Goal: Task Accomplishment & Management: Use online tool/utility

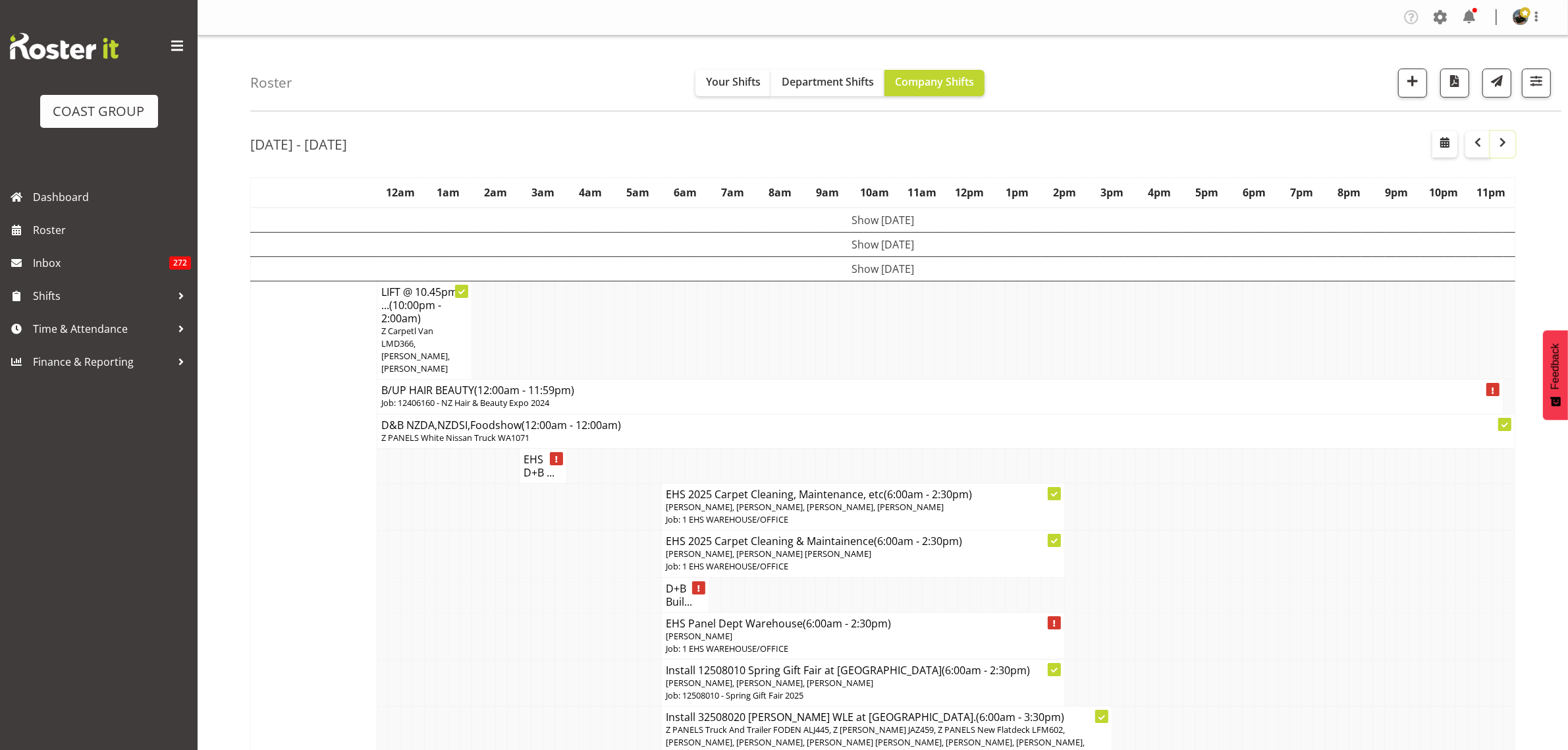
click at [1503, 149] on span "button" at bounding box center [1503, 143] width 16 height 16
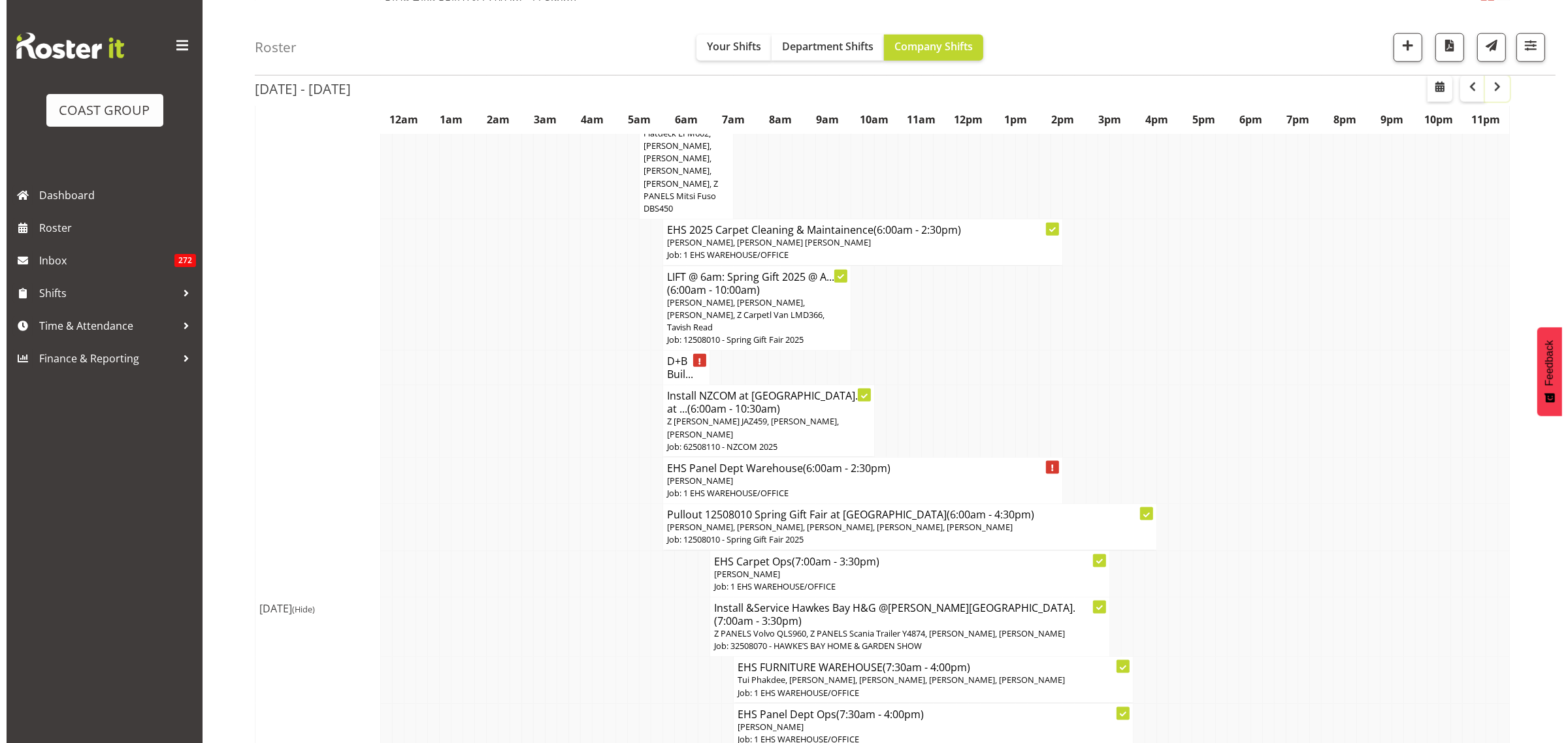
scroll to position [1877, 0]
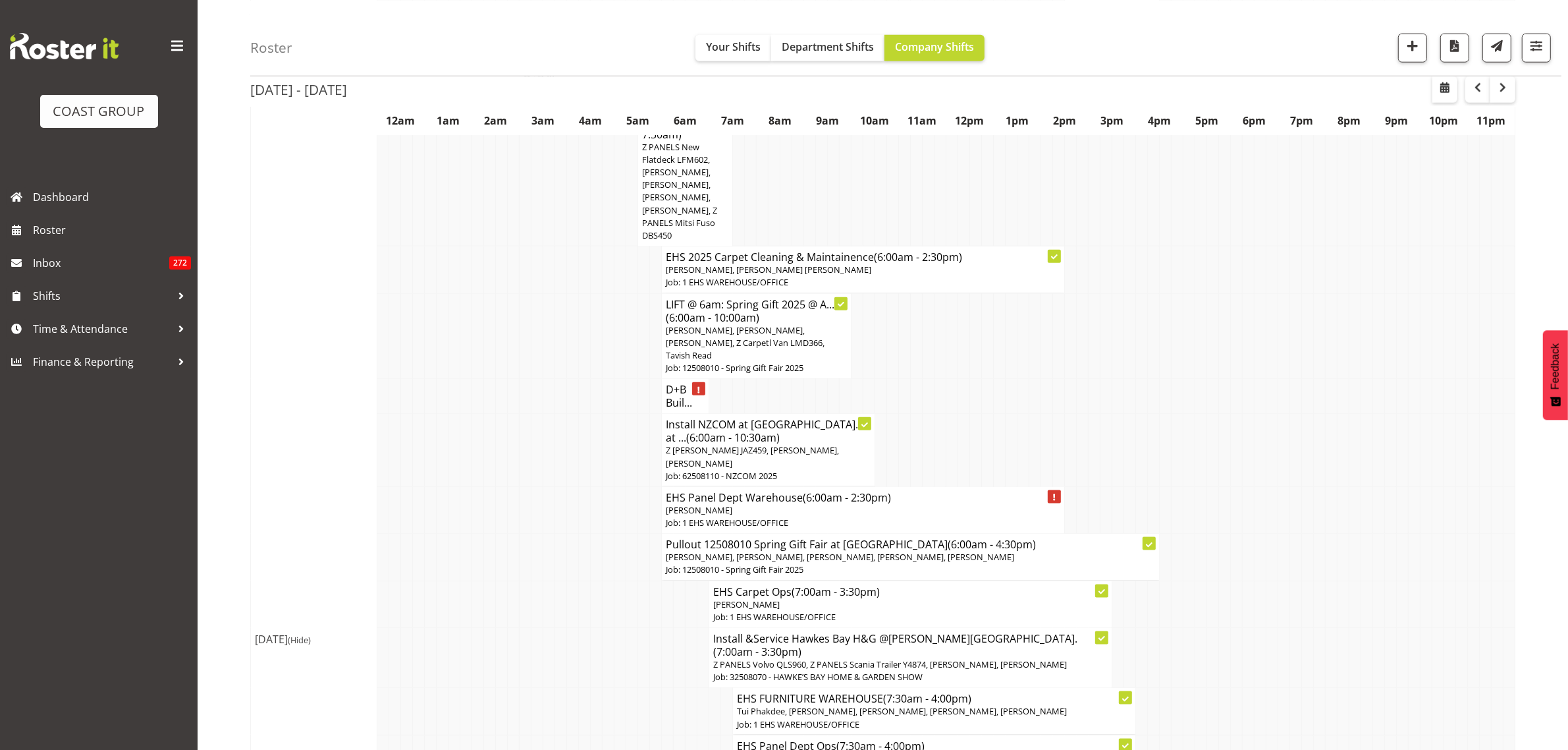
click at [861, 551] on span "[PERSON_NAME], [PERSON_NAME], [PERSON_NAME], [PERSON_NAME], [PERSON_NAME]" at bounding box center [840, 557] width 349 height 12
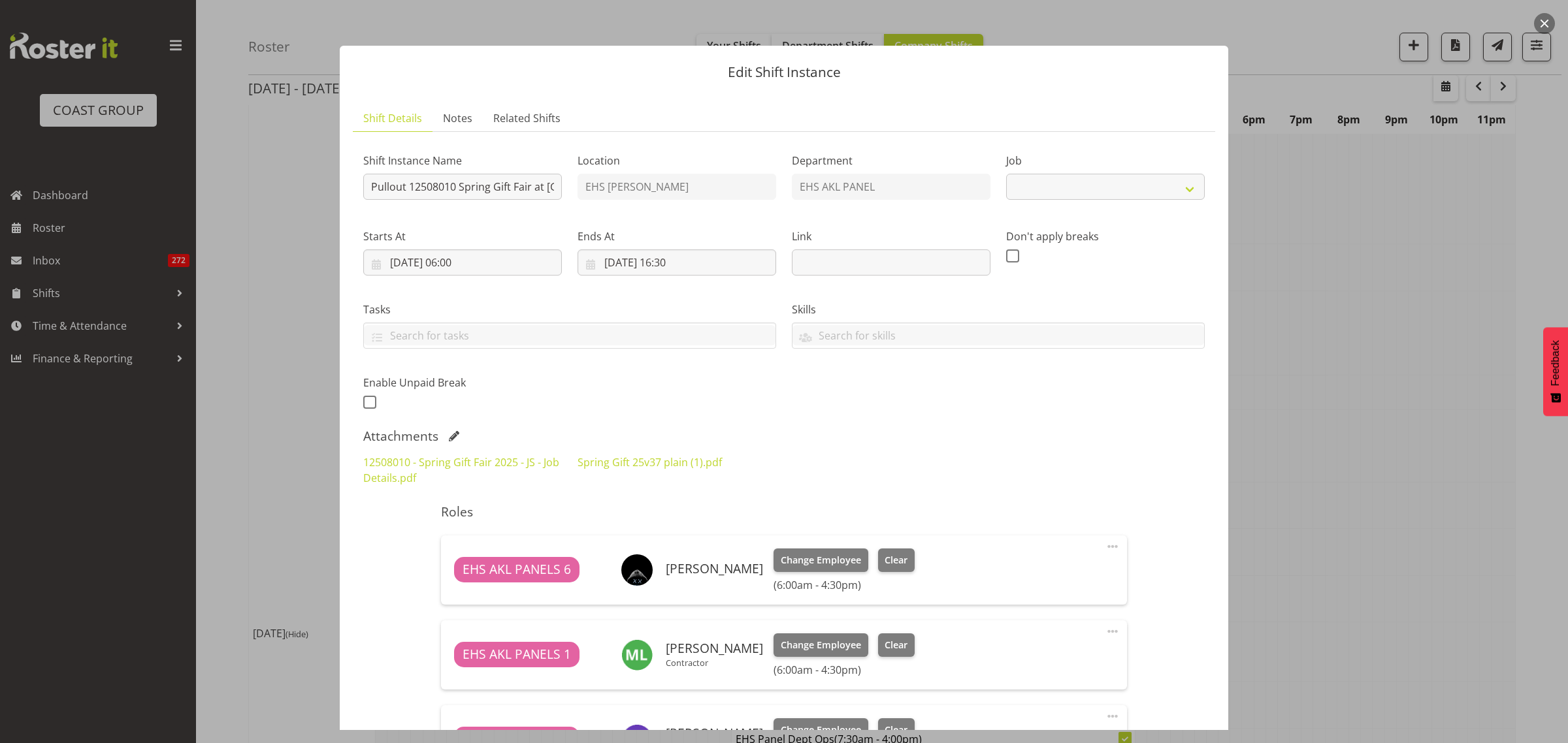
select select "8514"
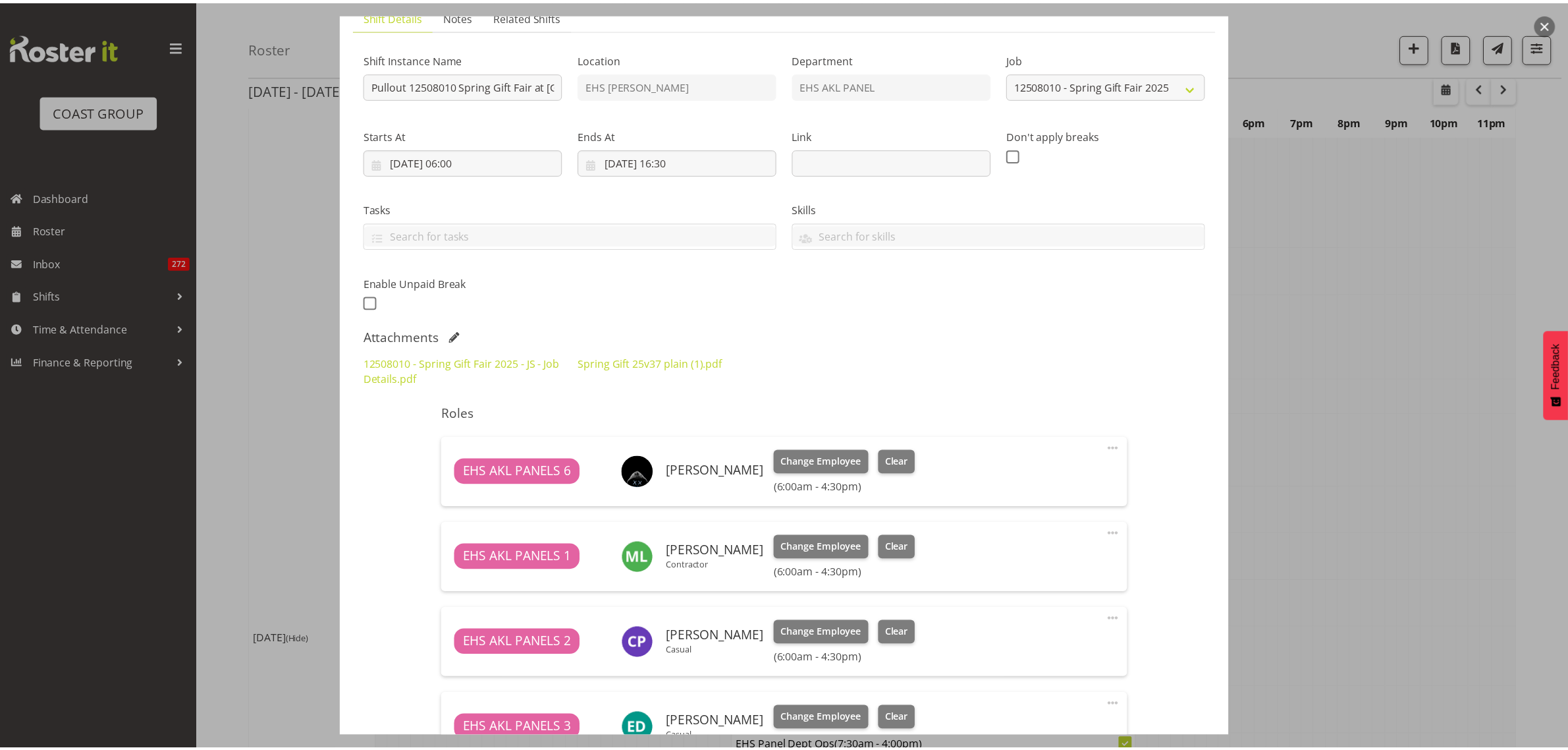
scroll to position [0, 0]
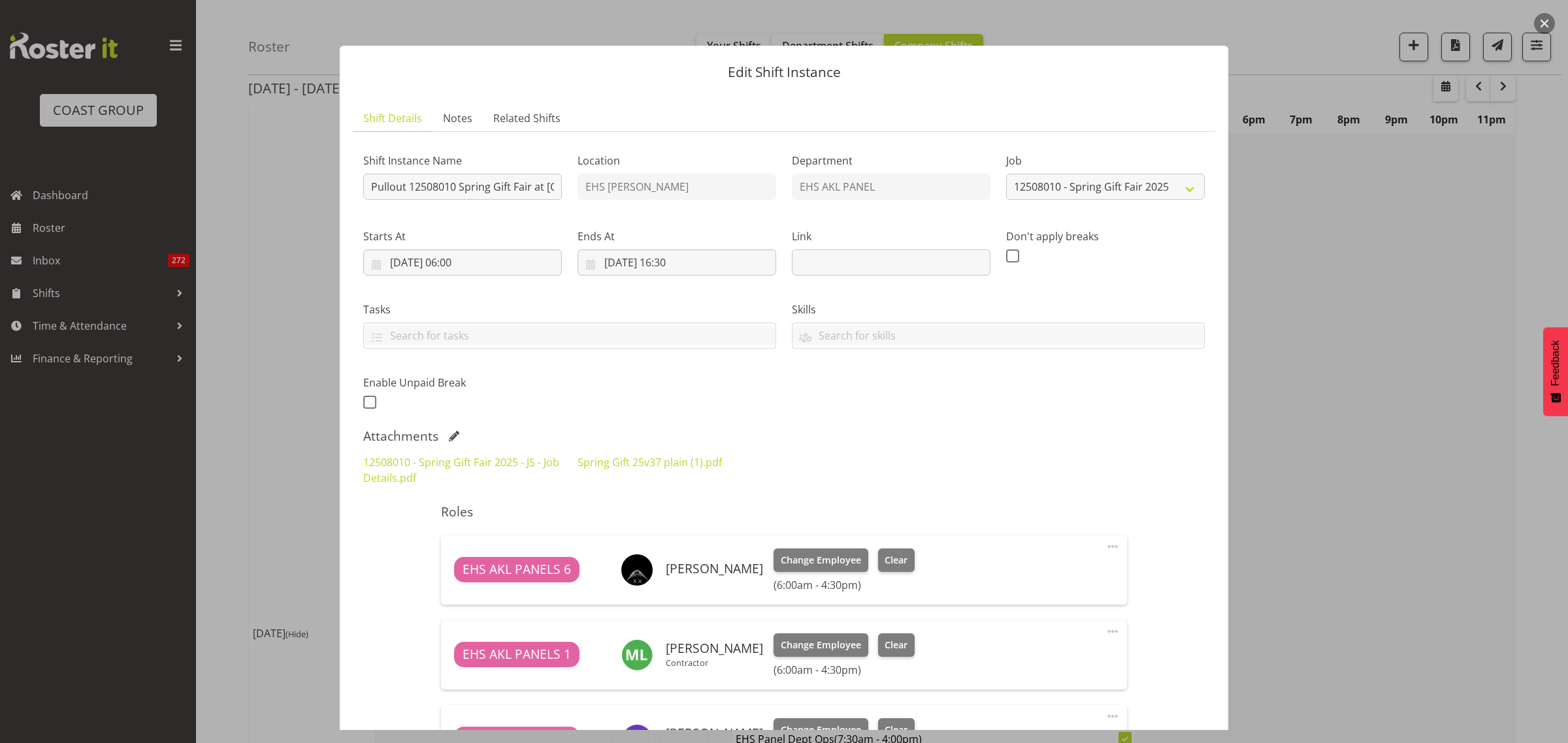
click at [1545, 23] on button "button" at bounding box center [1544, 23] width 21 height 21
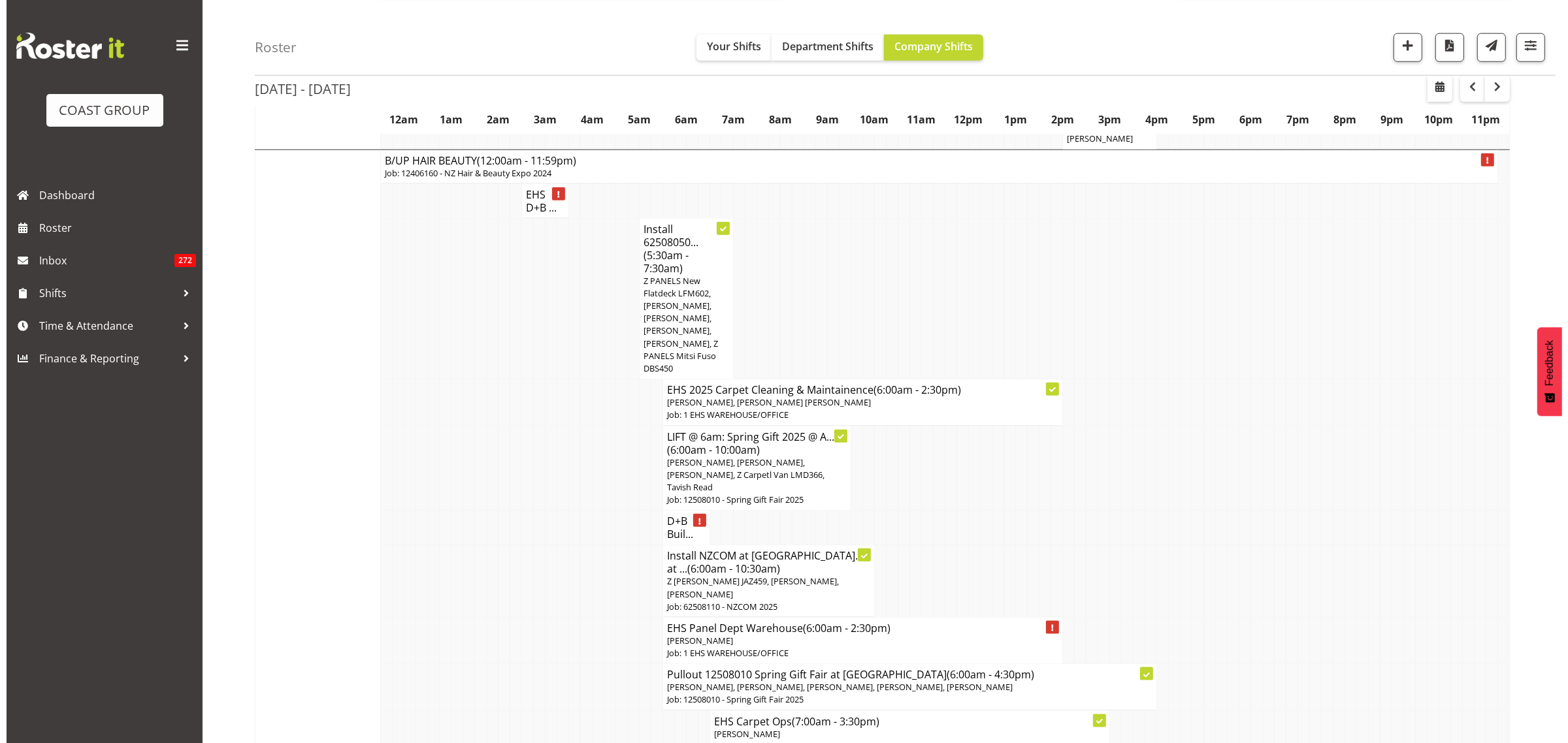
scroll to position [1713, 0]
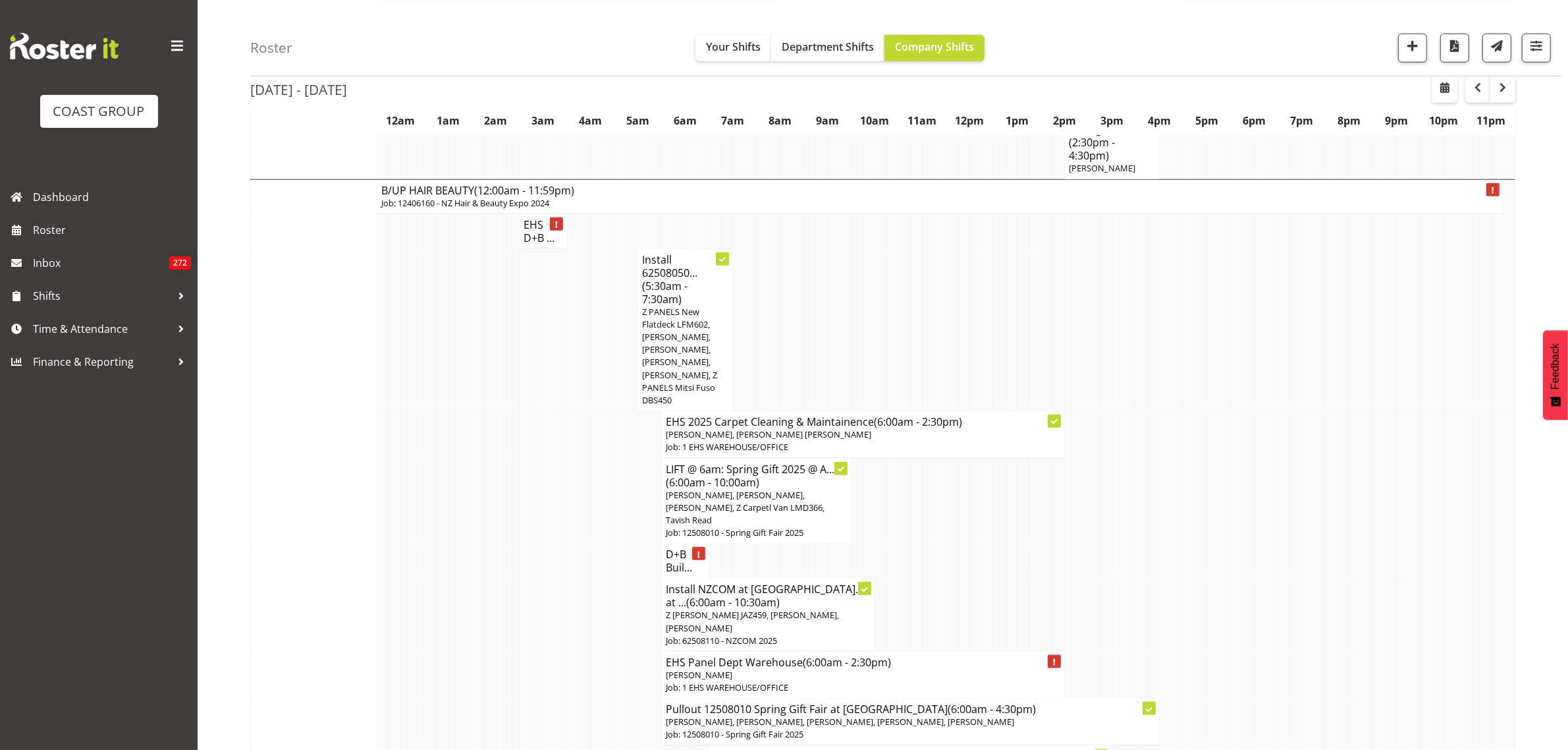
click at [677, 307] on span "Z PANELS New Flatdeck LFM602, [PERSON_NAME], [PERSON_NAME], [PERSON_NAME], [PER…" at bounding box center [680, 355] width 75 height 100
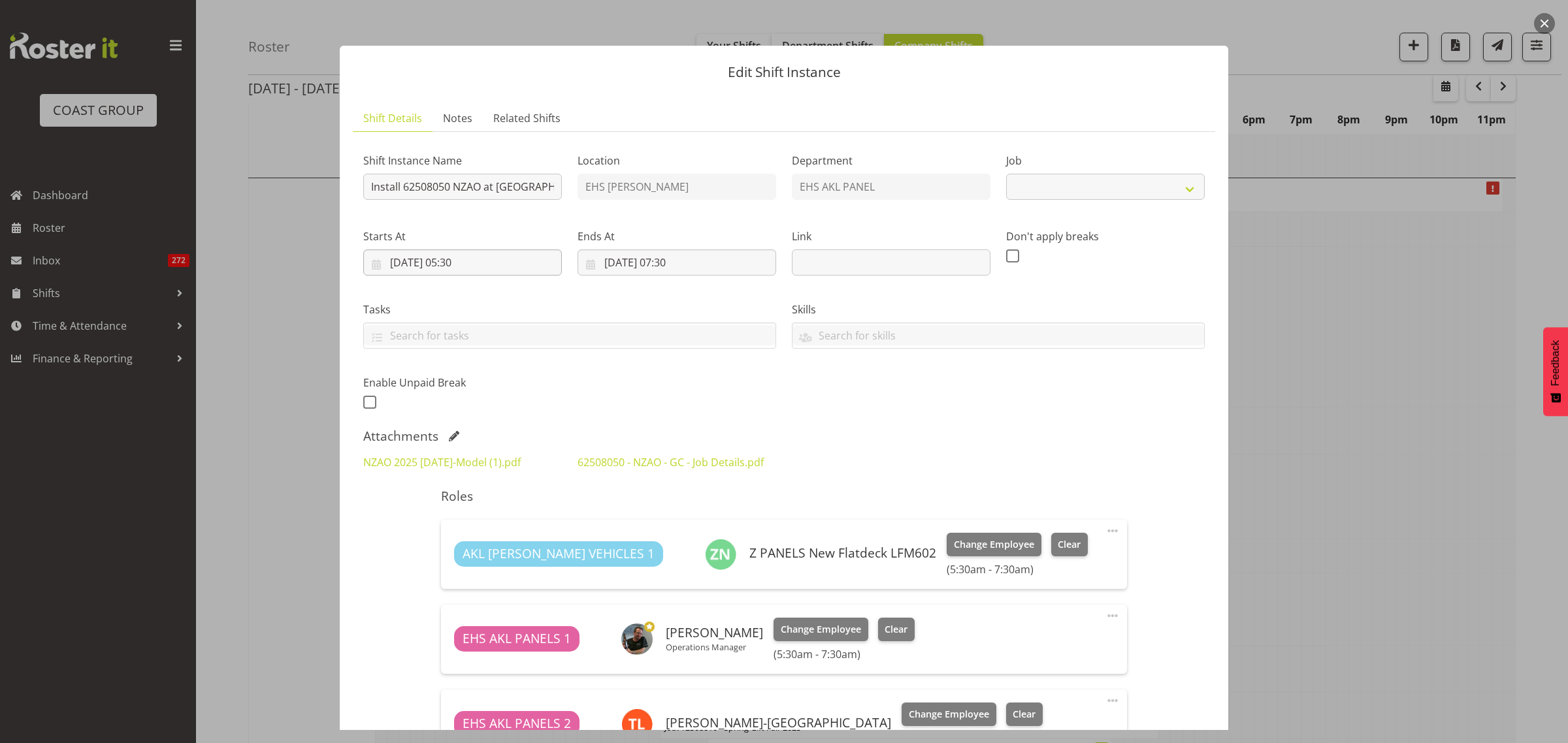
select select "9198"
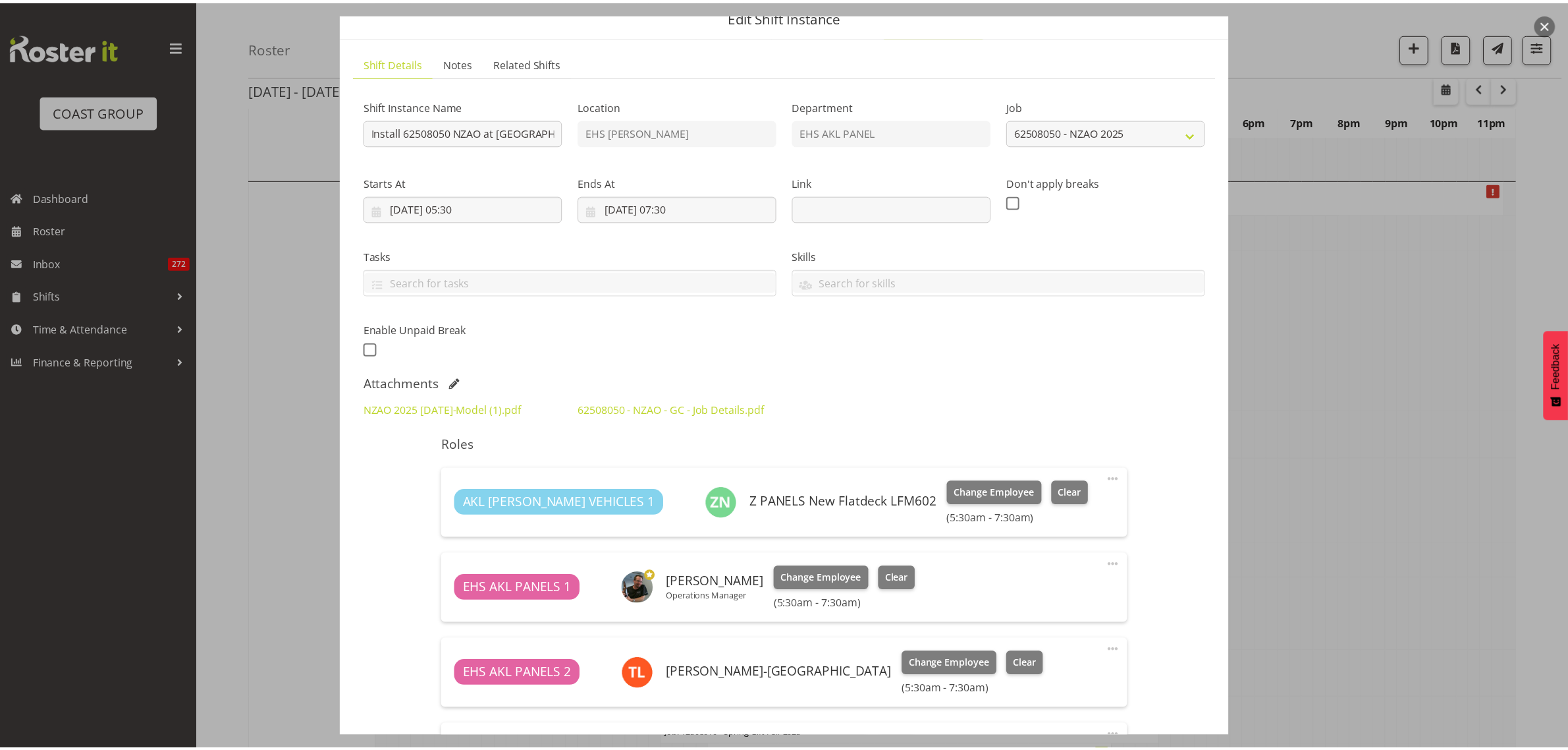
scroll to position [83, 0]
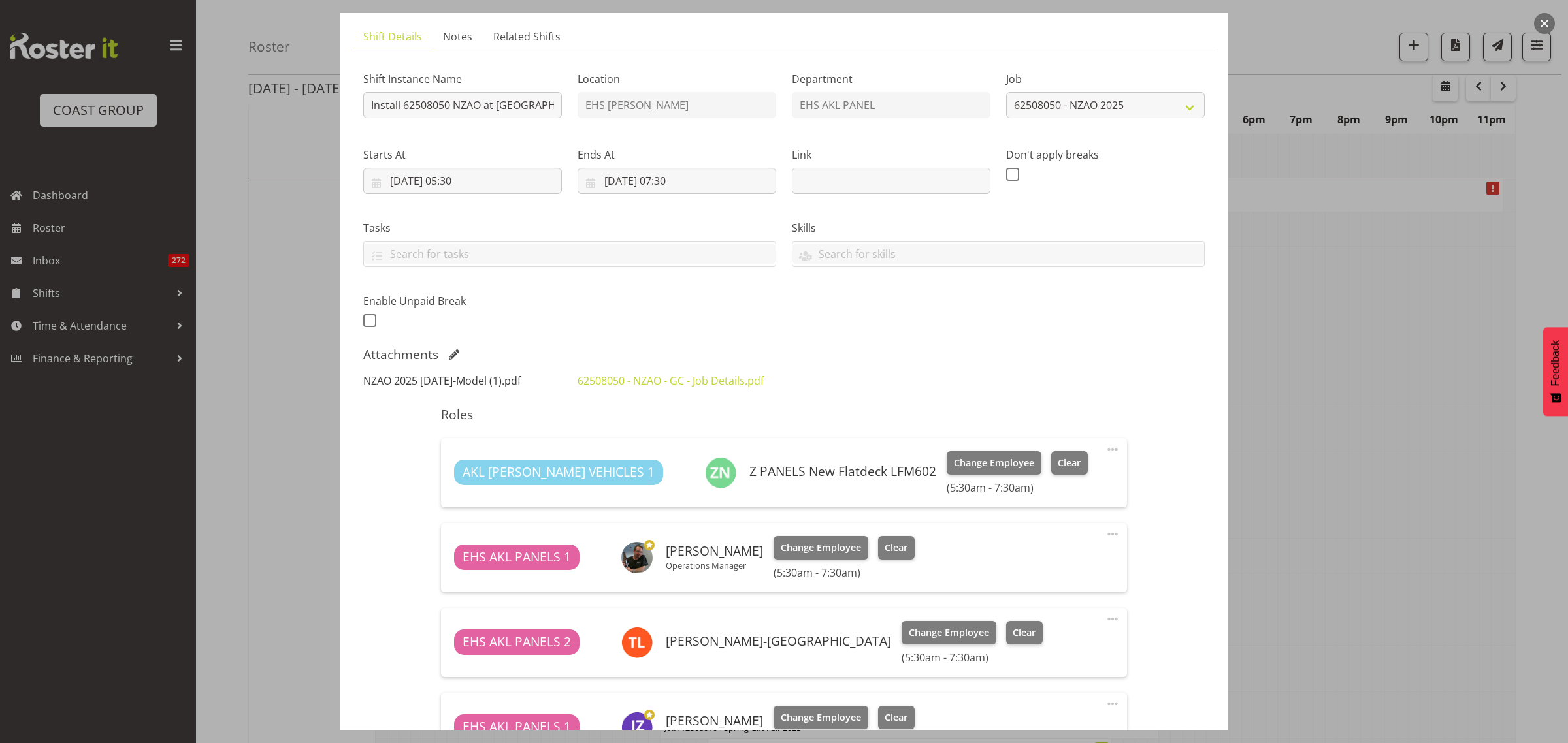
click at [467, 382] on link "NZAO 2025 [DATE]-Model (1).pdf" at bounding box center [441, 381] width 157 height 14
click at [1540, 26] on button "button" at bounding box center [1544, 23] width 21 height 21
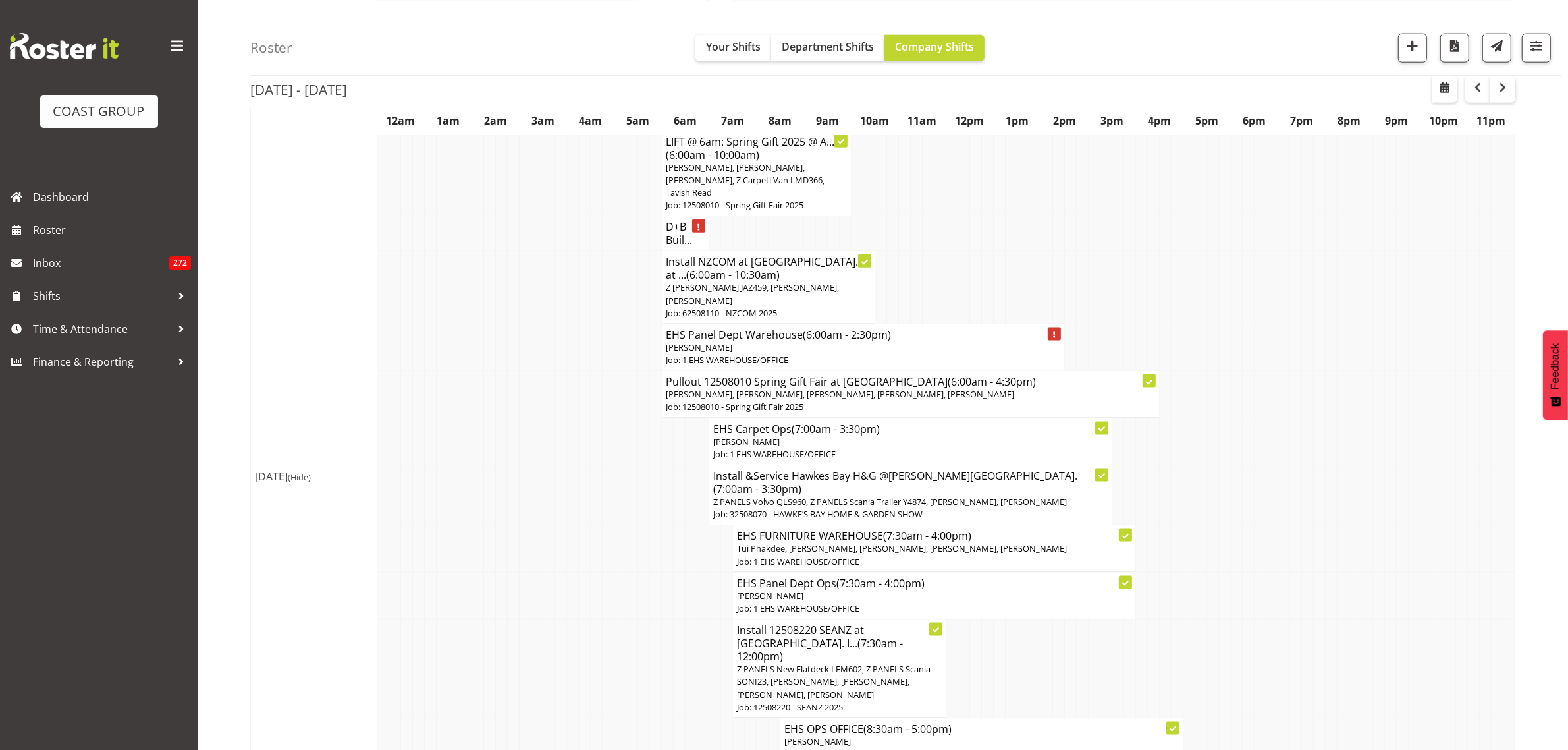
scroll to position [2059, 0]
click at [819, 661] on span "Z PANELS New Flatdeck LFM602, Z PANELS Scania SONI23, [PERSON_NAME], [PERSON_NA…" at bounding box center [834, 679] width 194 height 37
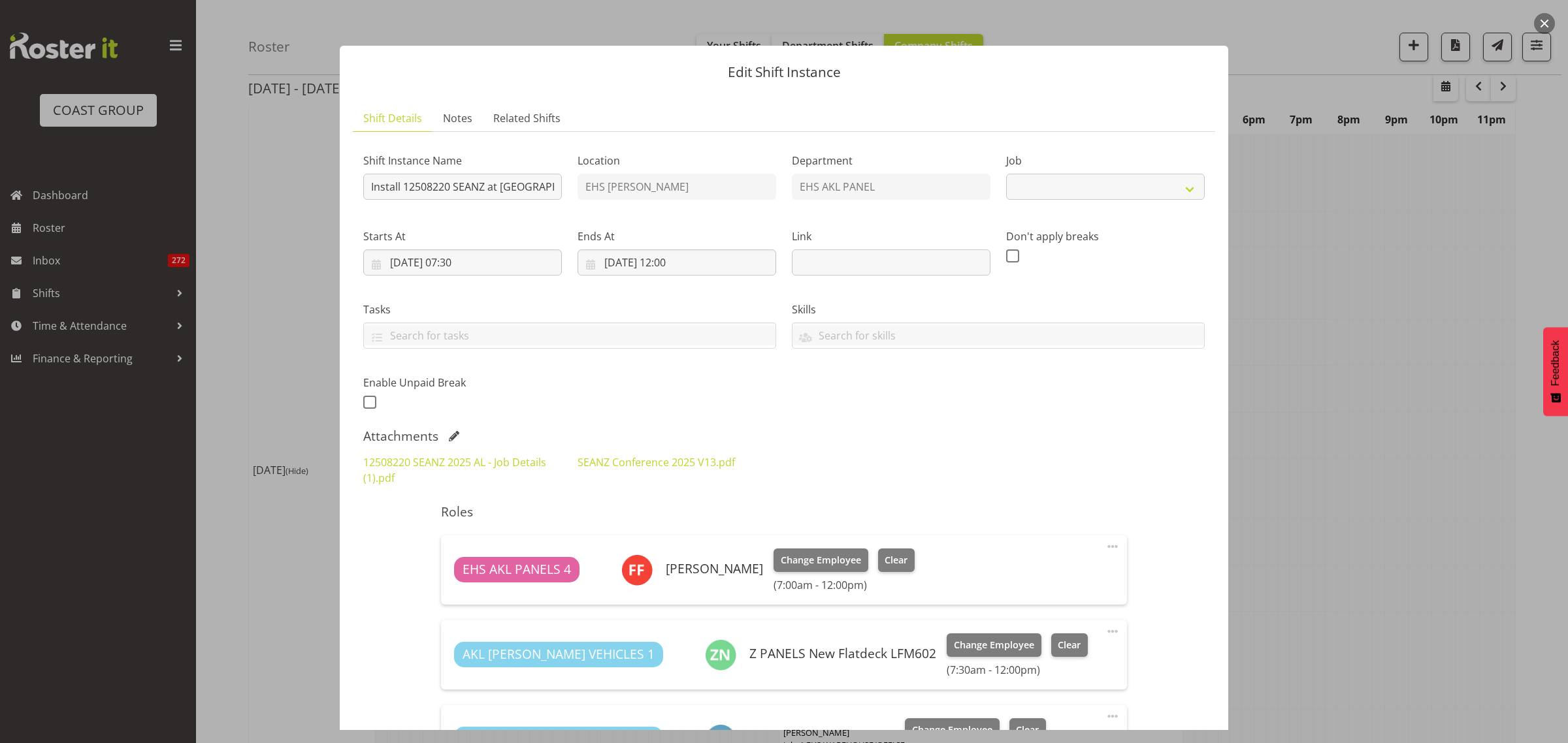
select select "10251"
click at [604, 465] on link "SEANZ Conference 2025 V13.pdf" at bounding box center [656, 462] width 157 height 14
click at [1547, 22] on button "button" at bounding box center [1544, 23] width 21 height 21
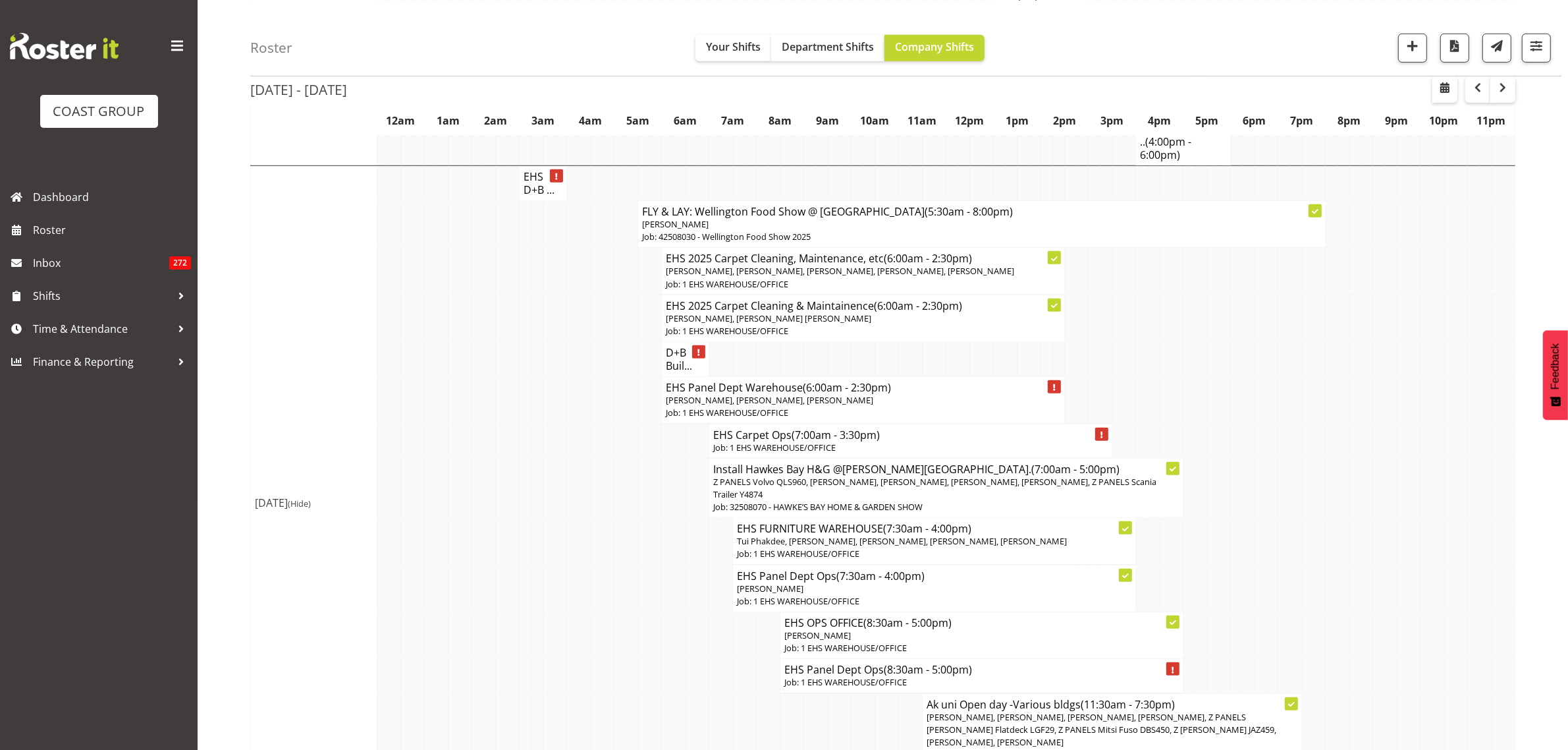
scroll to position [1071, 0]
